Goal: Task Accomplishment & Management: Use online tool/utility

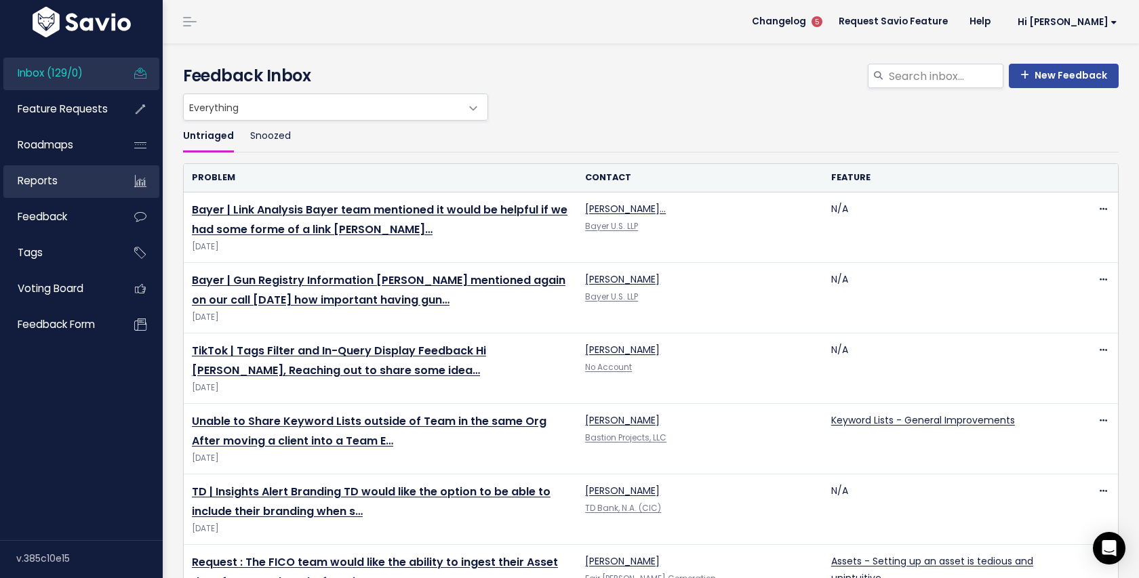
click at [56, 190] on link "Reports" at bounding box center [57, 180] width 109 height 31
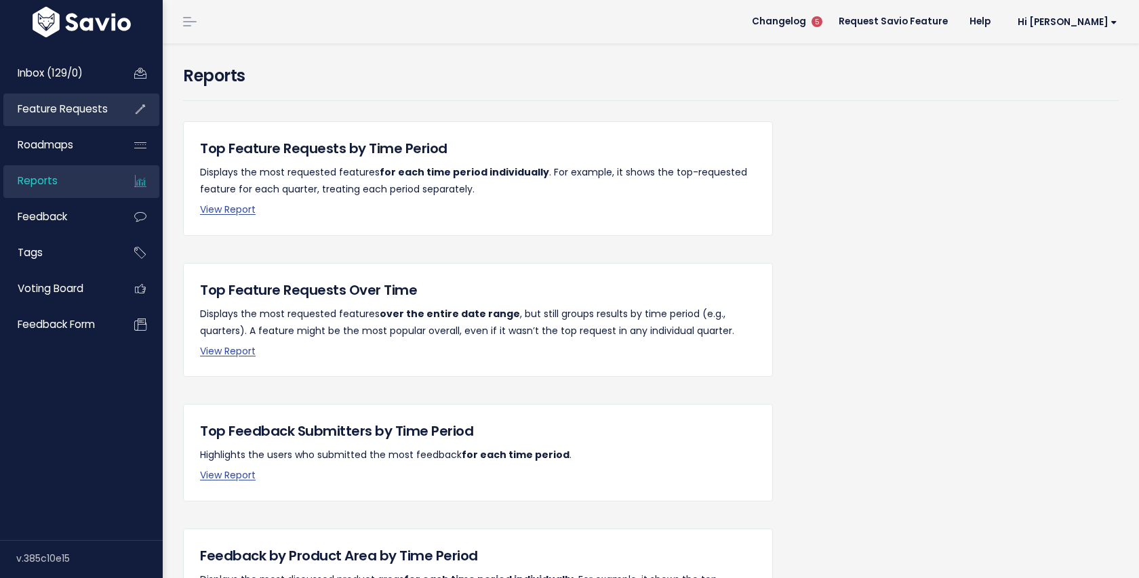
click at [79, 106] on span "Feature Requests" at bounding box center [63, 109] width 90 height 14
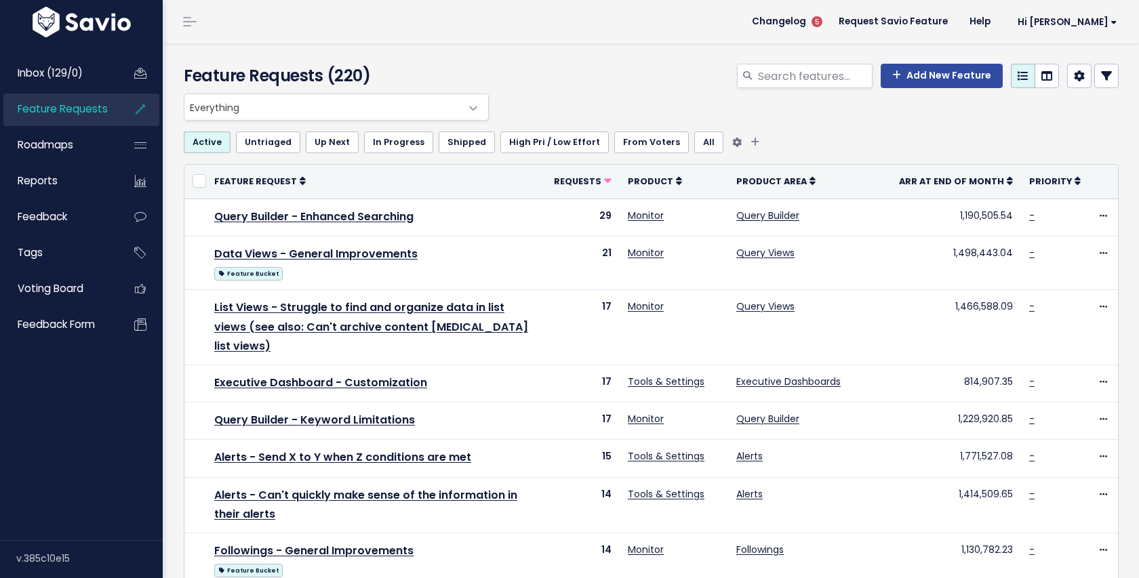
click at [514, 147] on link "High Pri / Low Effort" at bounding box center [554, 142] width 108 height 22
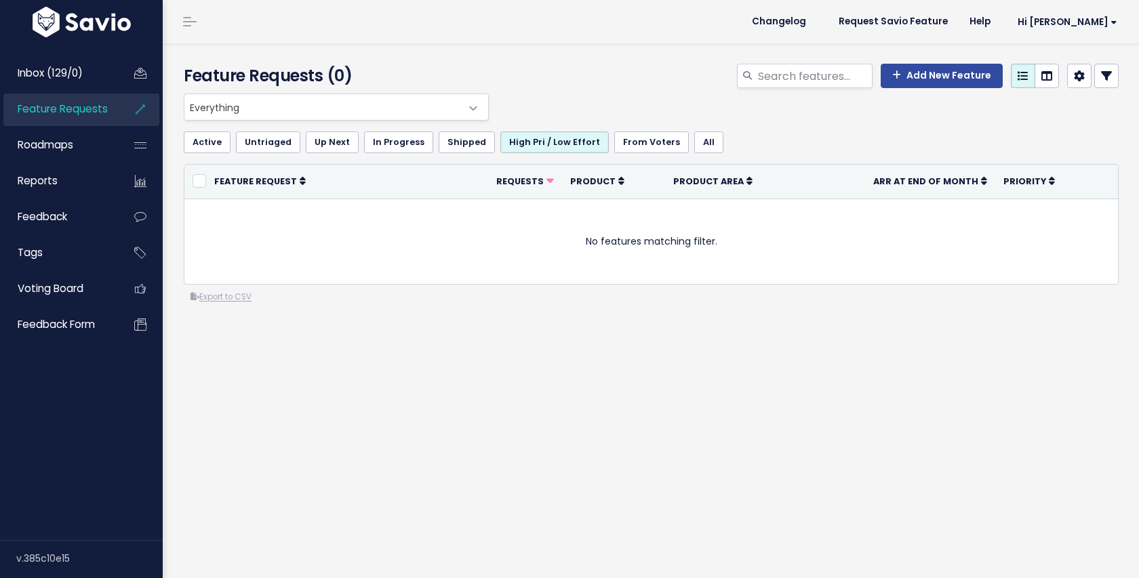
click at [514, 147] on link "High Pri / Low Effort" at bounding box center [554, 142] width 108 height 22
click at [525, 144] on link "High Pri / Low Effort" at bounding box center [554, 142] width 108 height 22
click at [94, 96] on link "Feature Requests" at bounding box center [57, 109] width 109 height 31
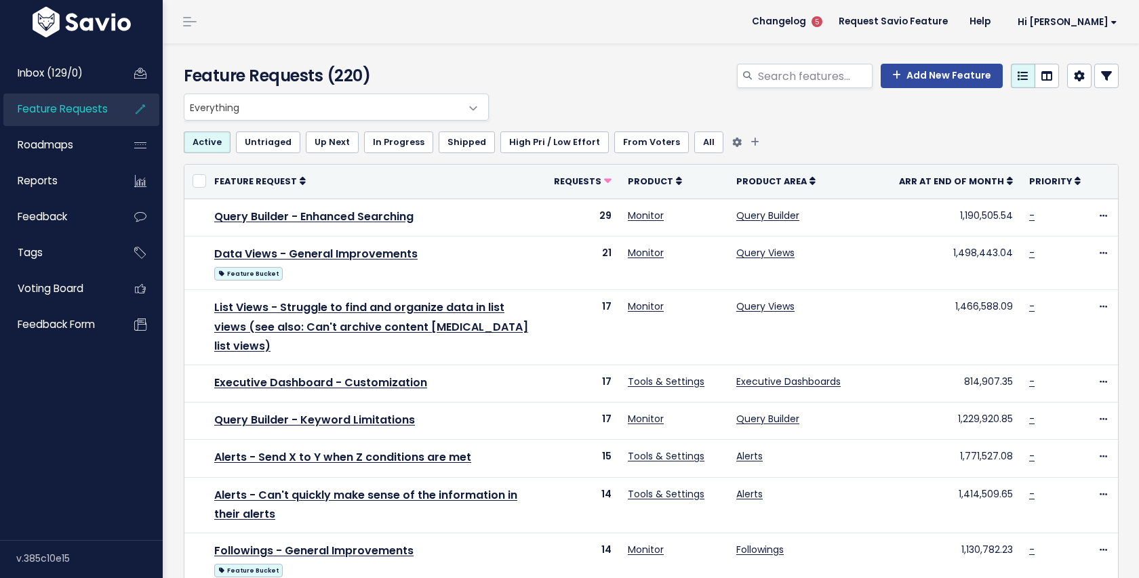
click at [694, 148] on link "All" at bounding box center [708, 142] width 29 height 22
click at [422, 100] on span "Everything" at bounding box center [322, 107] width 277 height 26
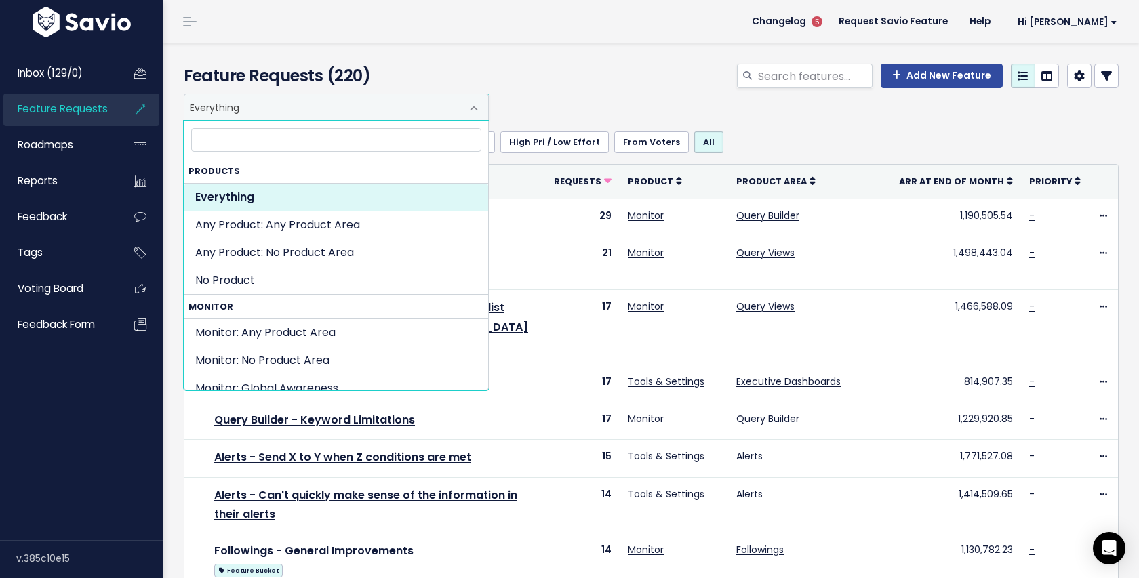
click at [592, 96] on div "Everything Any Product: Any Product Area Any Product: No Product Area No Produc…" at bounding box center [647, 107] width 935 height 27
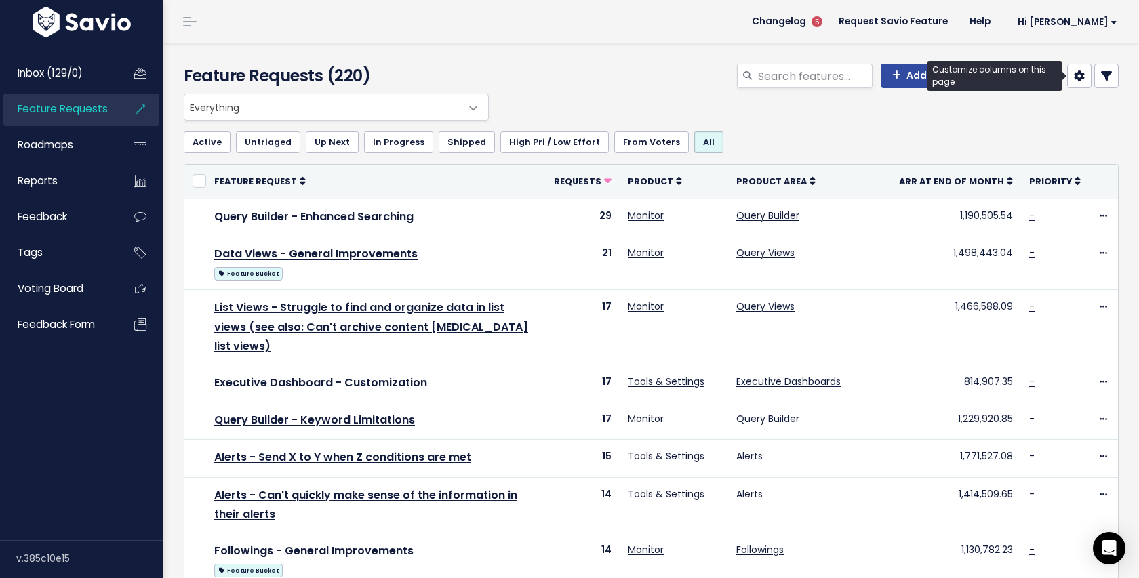
click at [1080, 79] on icon at bounding box center [1079, 75] width 11 height 11
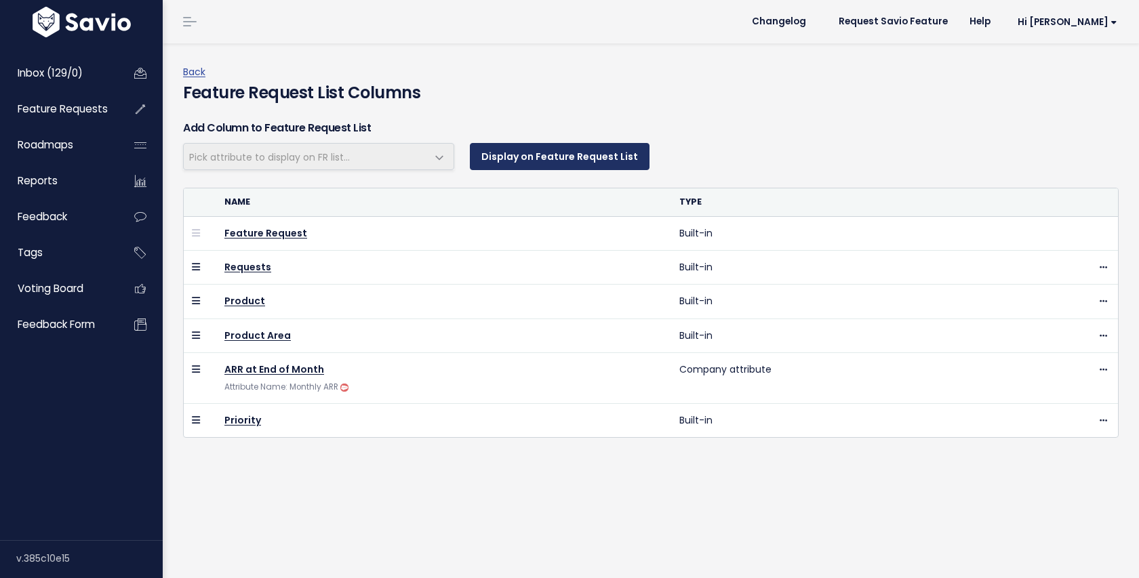
select select
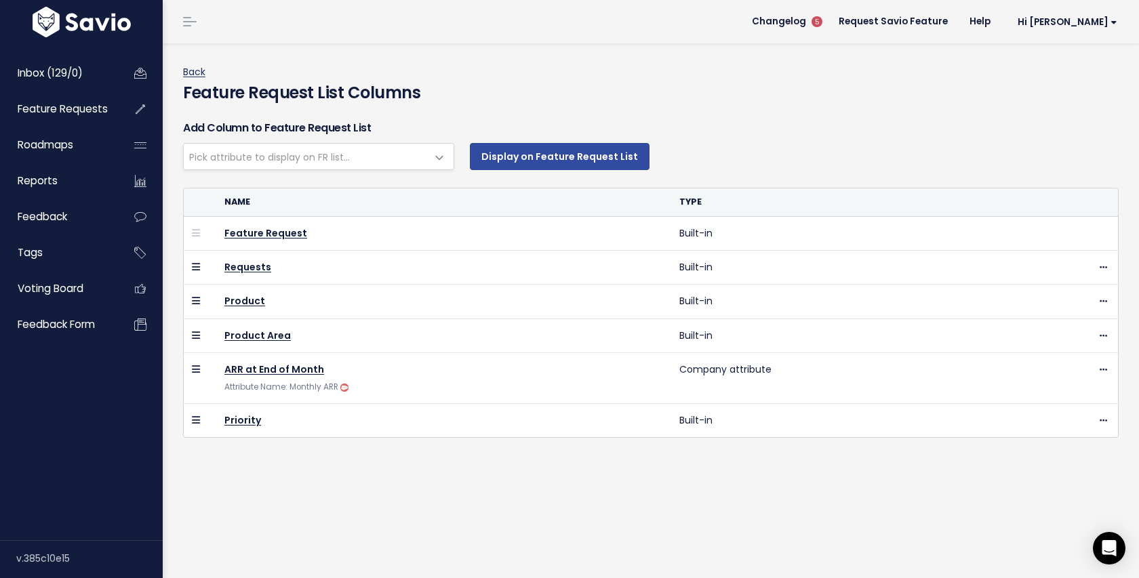
click at [194, 67] on link "Back" at bounding box center [194, 72] width 22 height 14
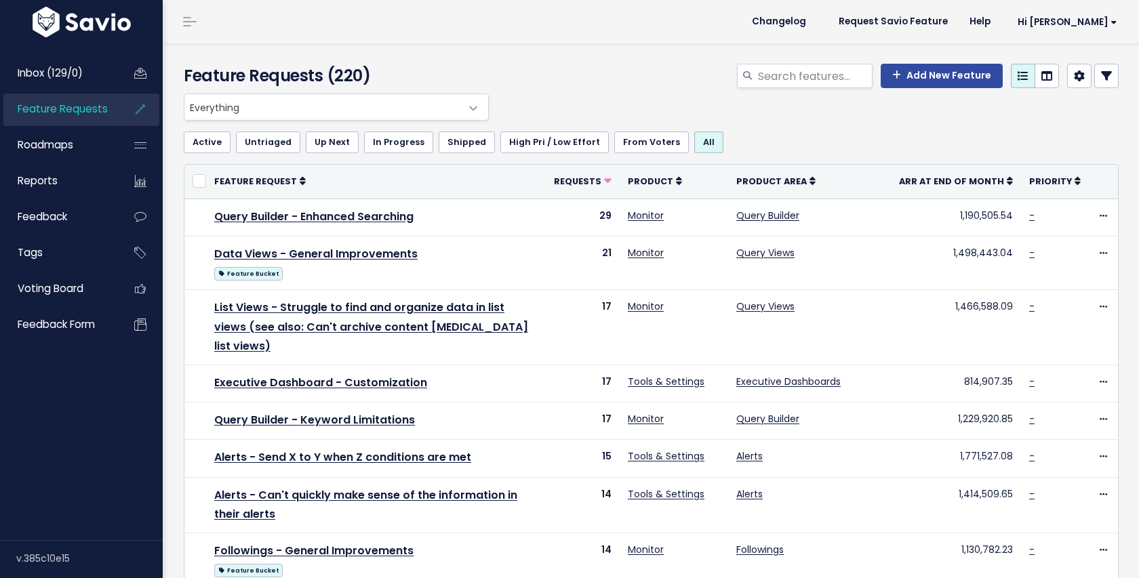
select select
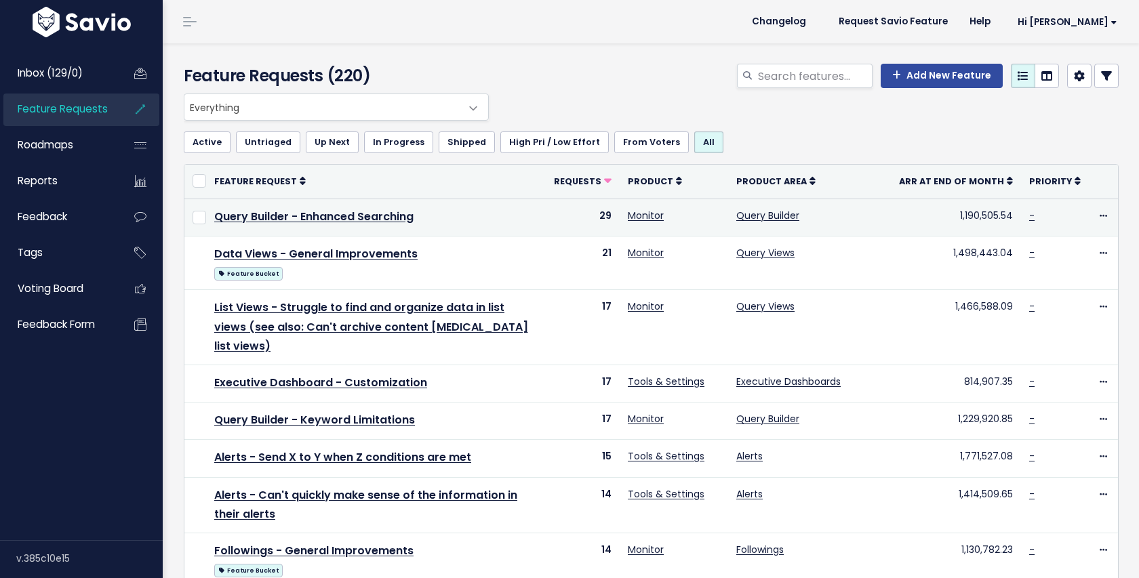
select select
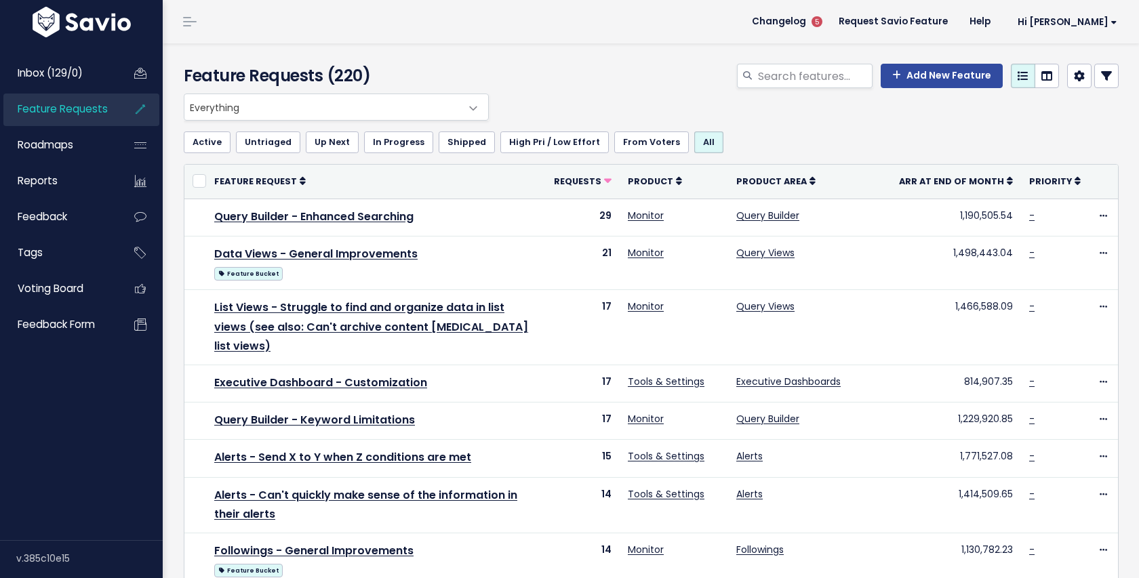
click at [1112, 80] on link at bounding box center [1106, 76] width 24 height 24
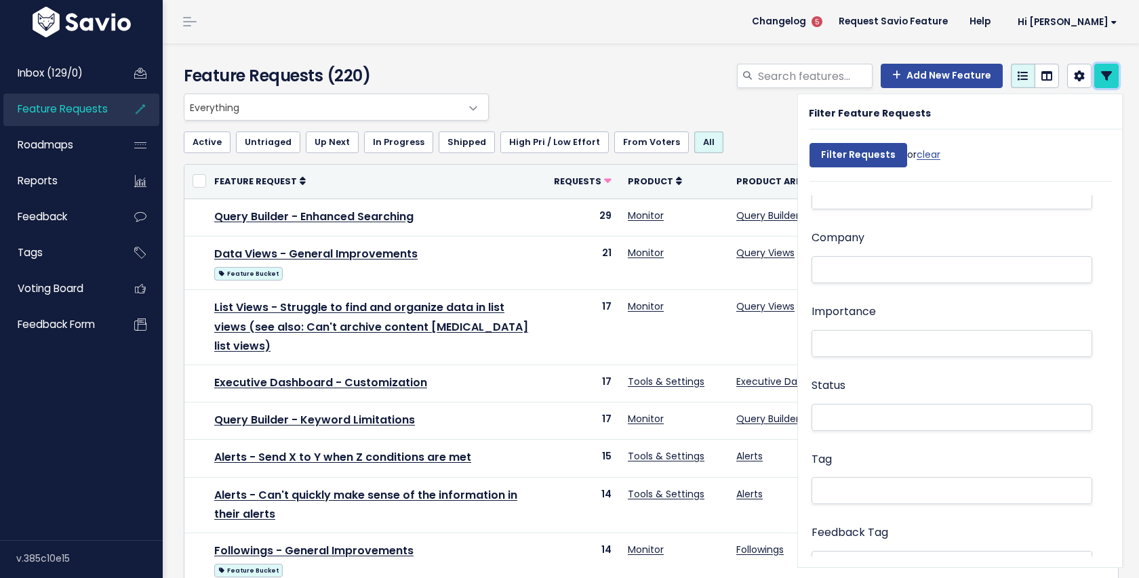
scroll to position [142, 0]
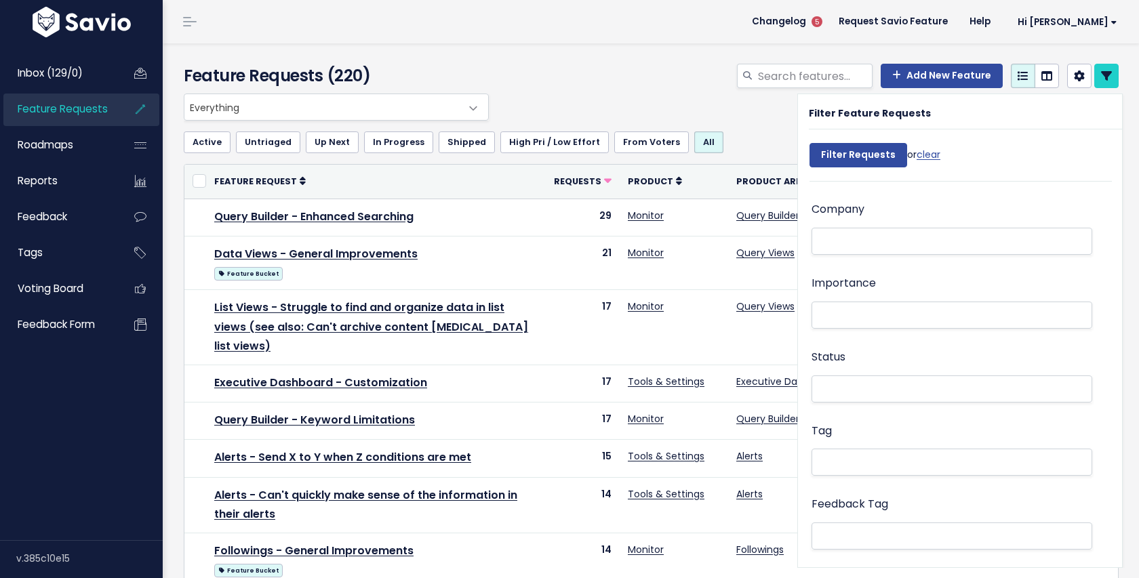
click at [907, 315] on li at bounding box center [948, 314] width 266 height 17
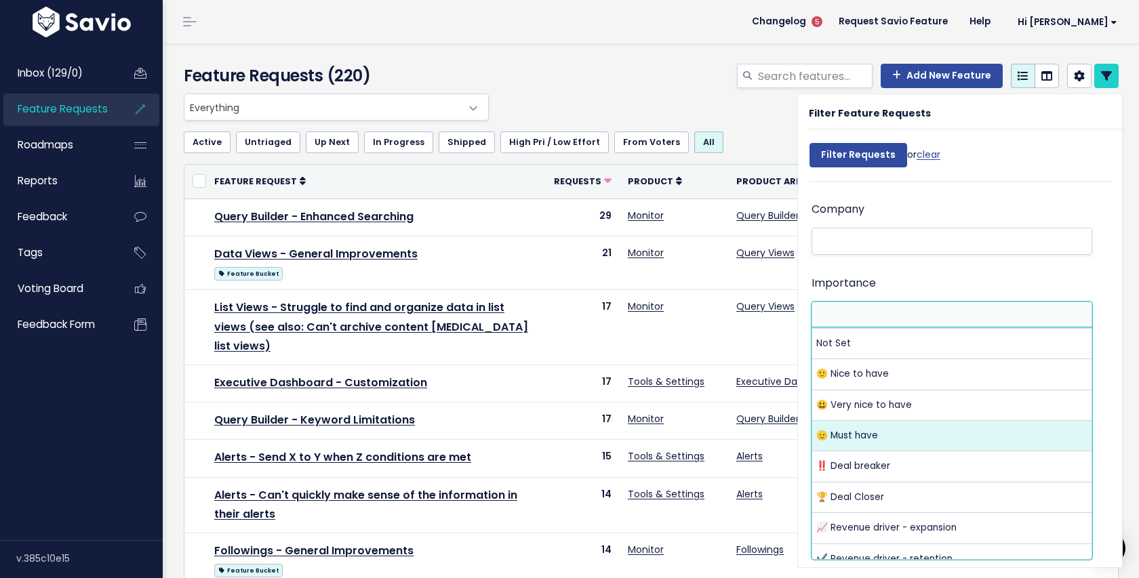
select select "MUST_HAVE"
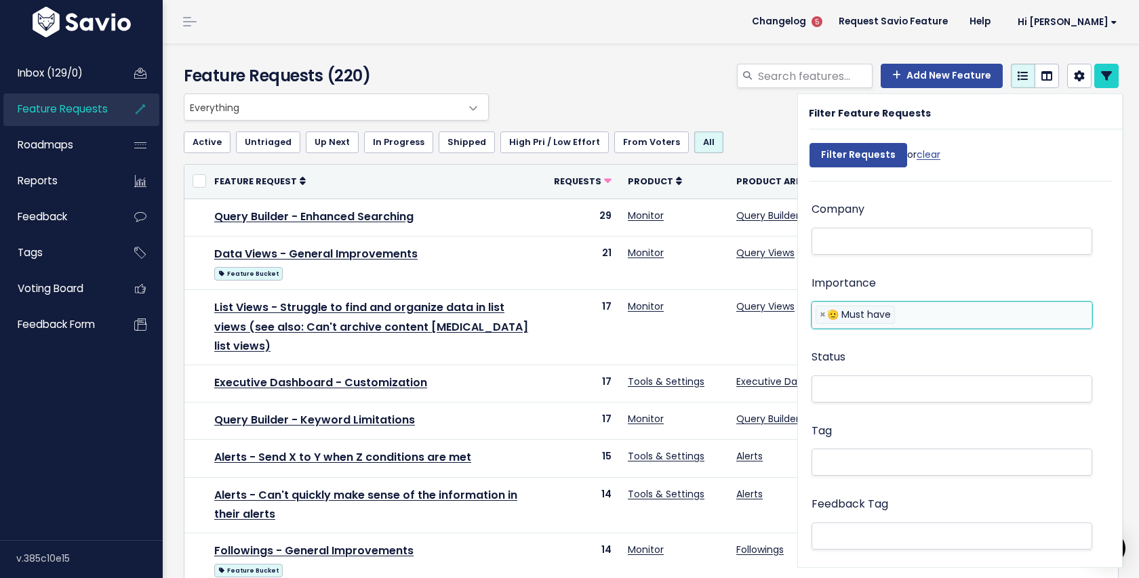
scroll to position [48, 0]
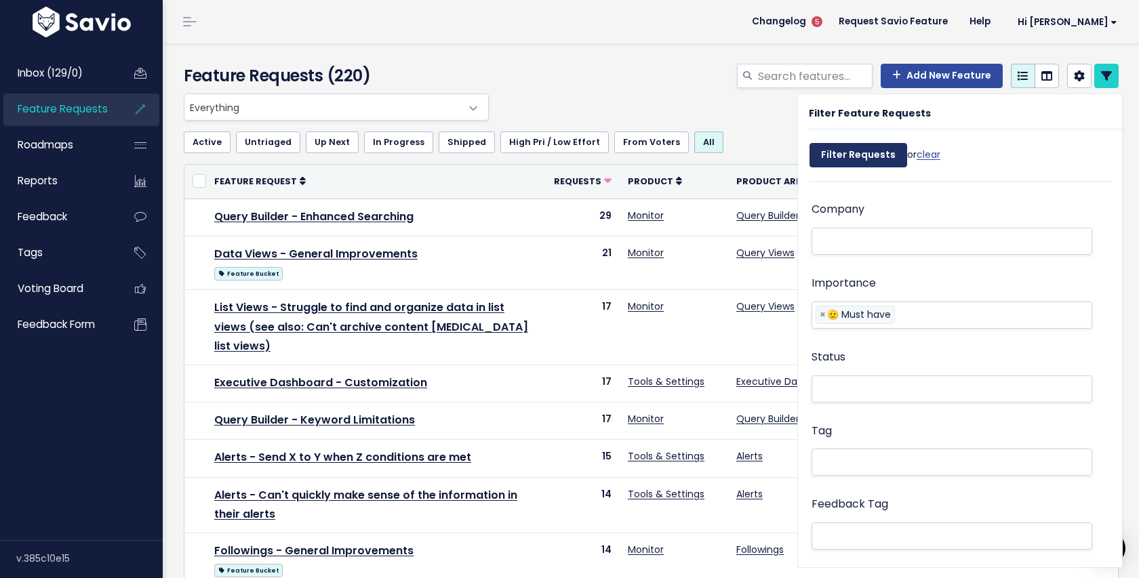
click at [850, 161] on input "Filter Requests" at bounding box center [858, 155] width 98 height 24
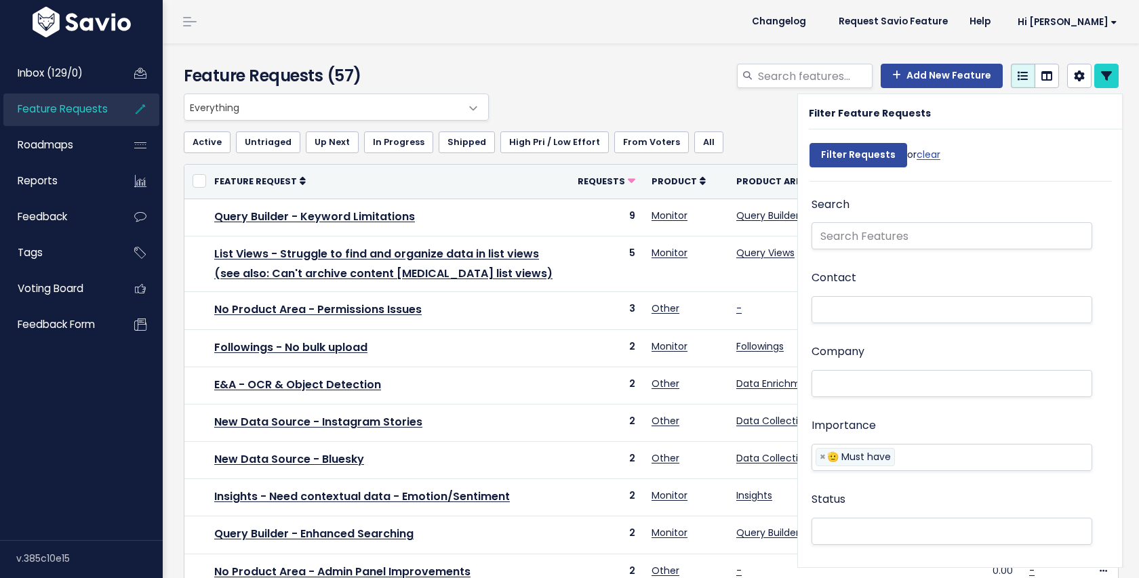
select select
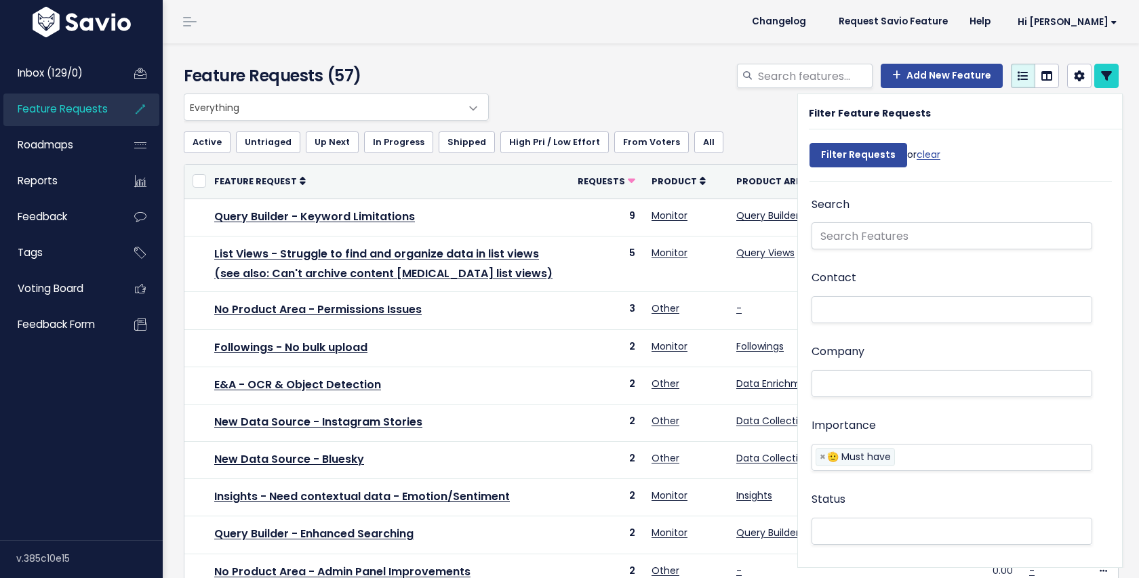
scroll to position [142, 0]
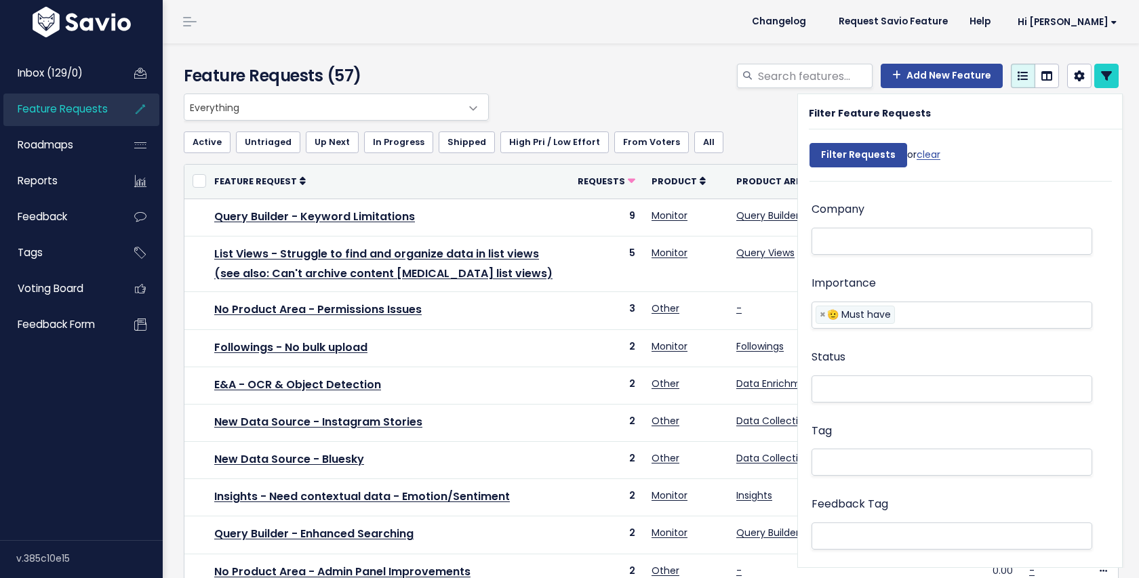
select select
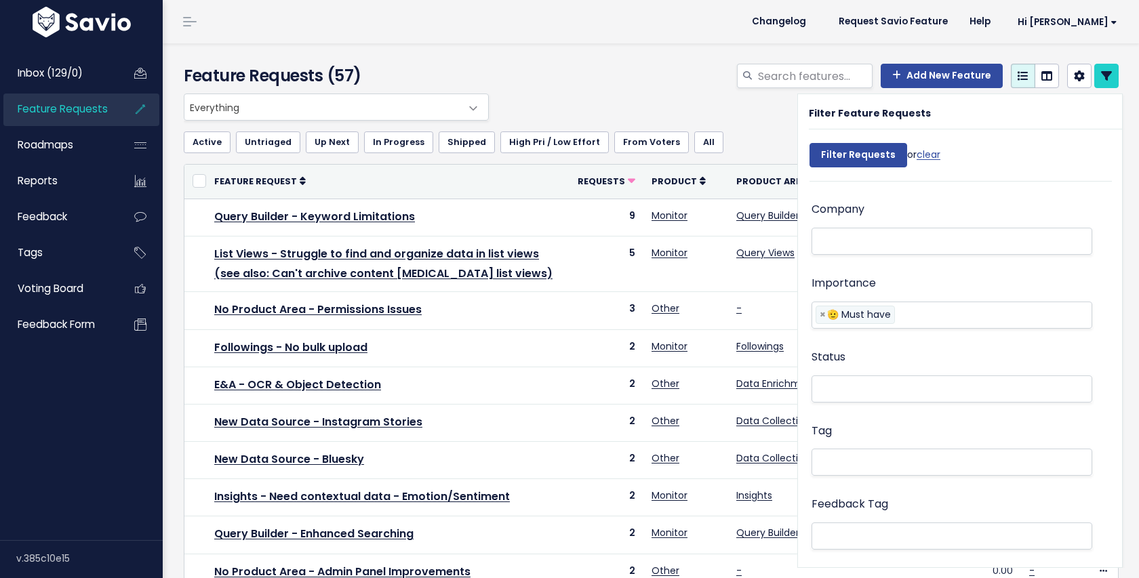
click at [627, 73] on div "Add New Feature" at bounding box center [810, 79] width 637 height 30
click at [1107, 69] on link at bounding box center [1106, 76] width 24 height 24
